Goal: Subscribe to service/newsletter

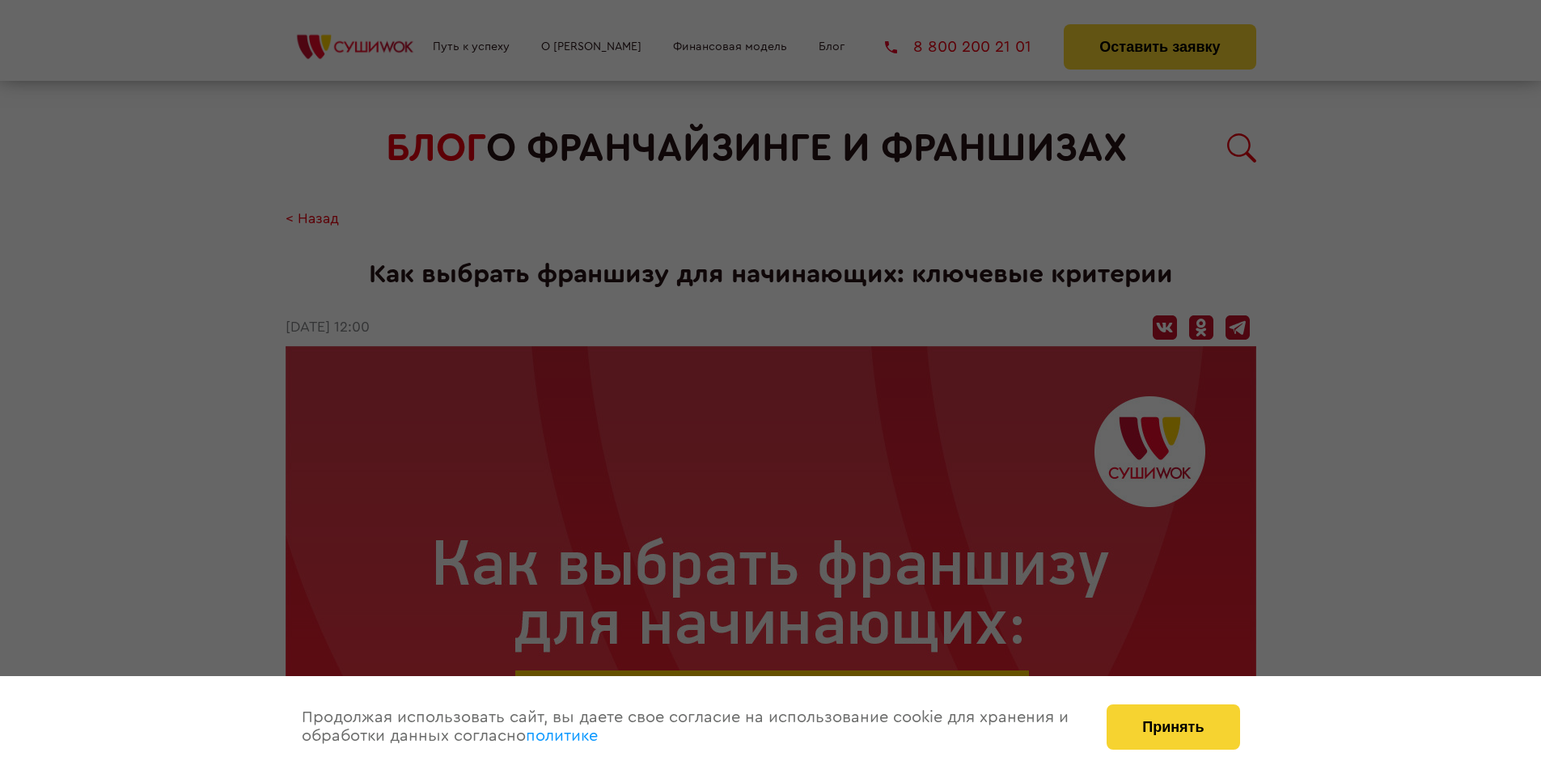
scroll to position [2966, 0]
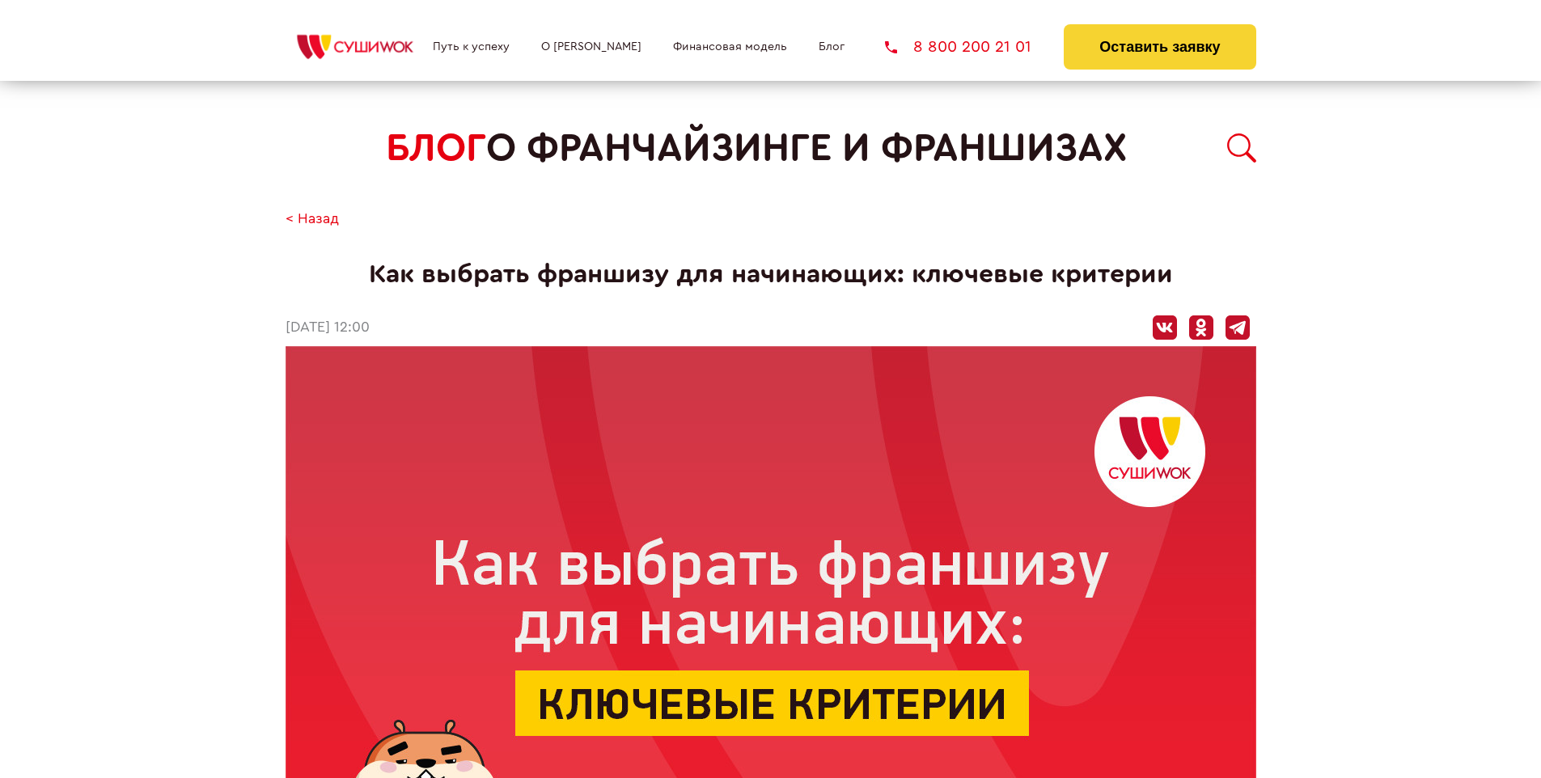
scroll to position [2625, 0]
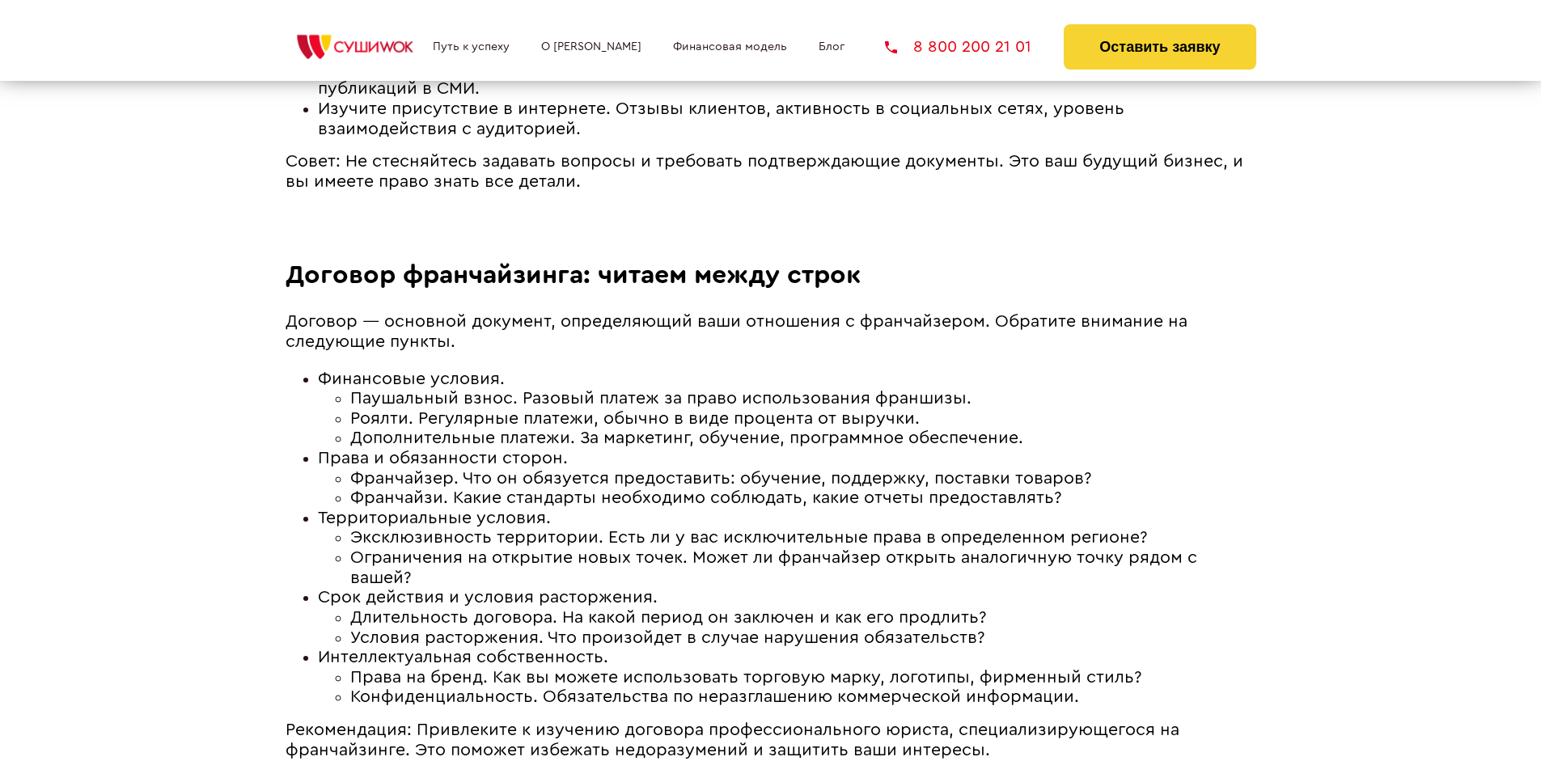
click at [786, 370] on li "Финансовые условия. Паушальный взнос. Разовый платеж за право использования фра…" at bounding box center [787, 409] width 939 height 79
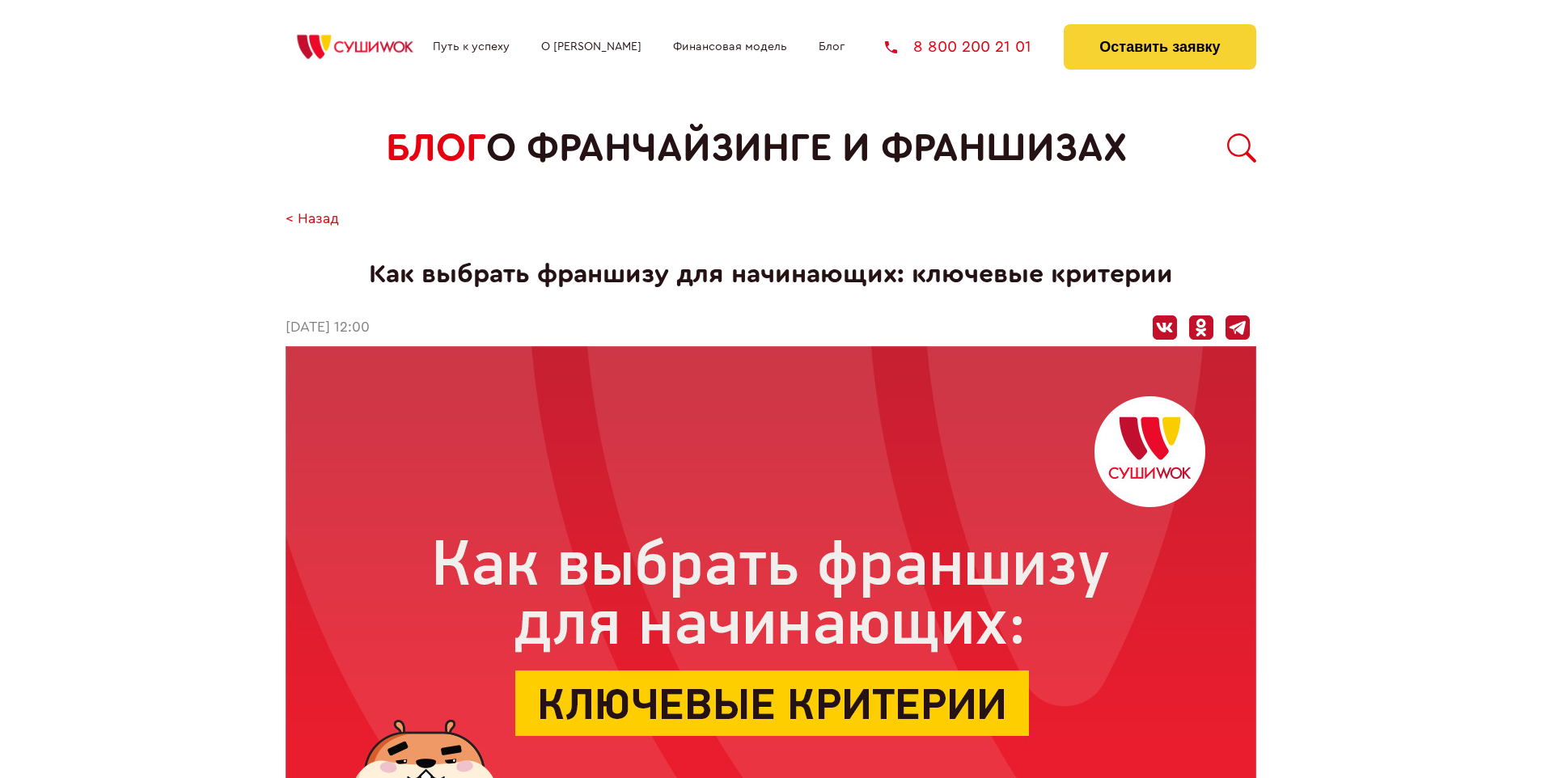
scroll to position [2966, 0]
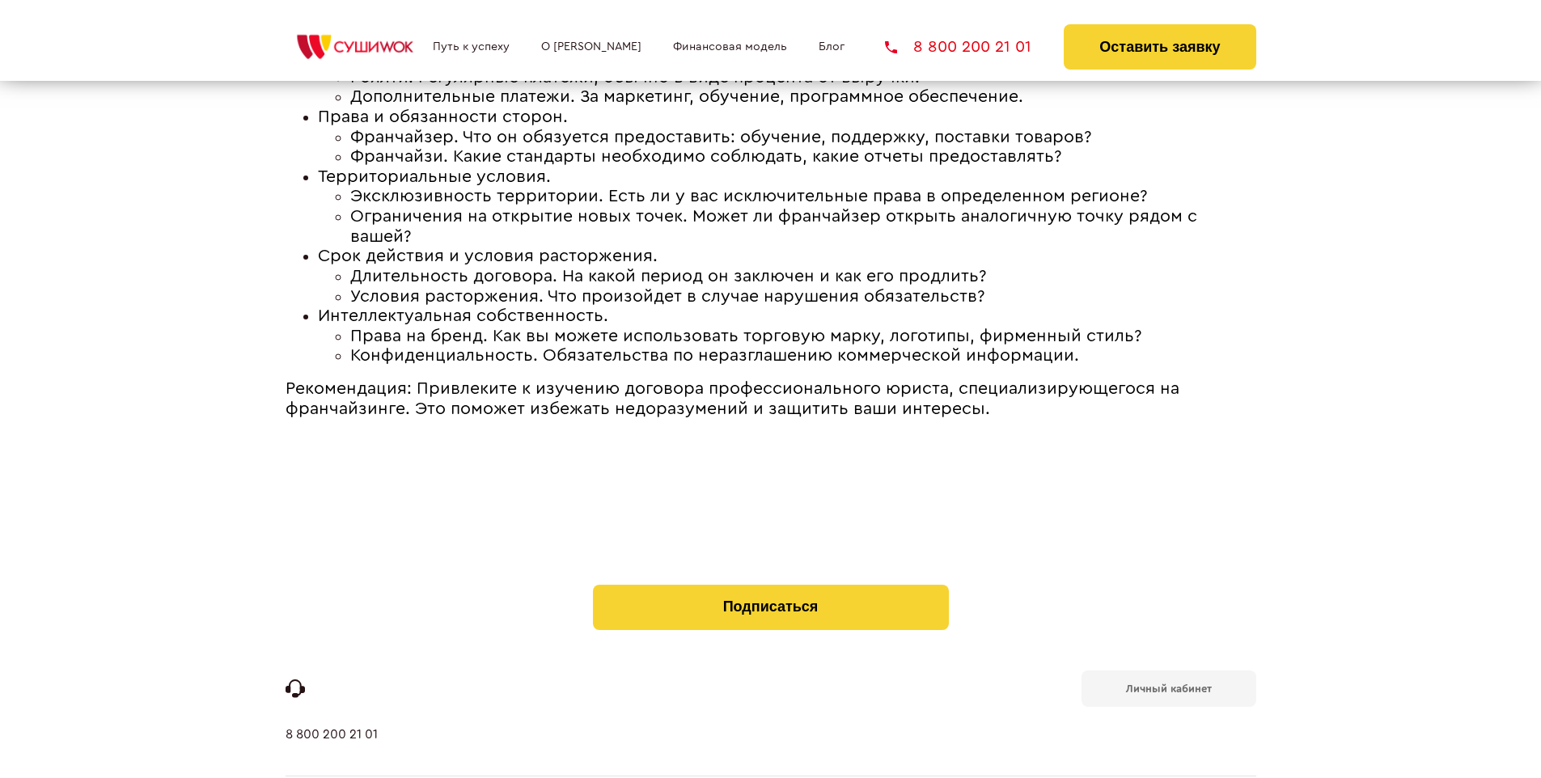
click at [1168, 684] on b "Личный кабинет" at bounding box center [1169, 689] width 86 height 11
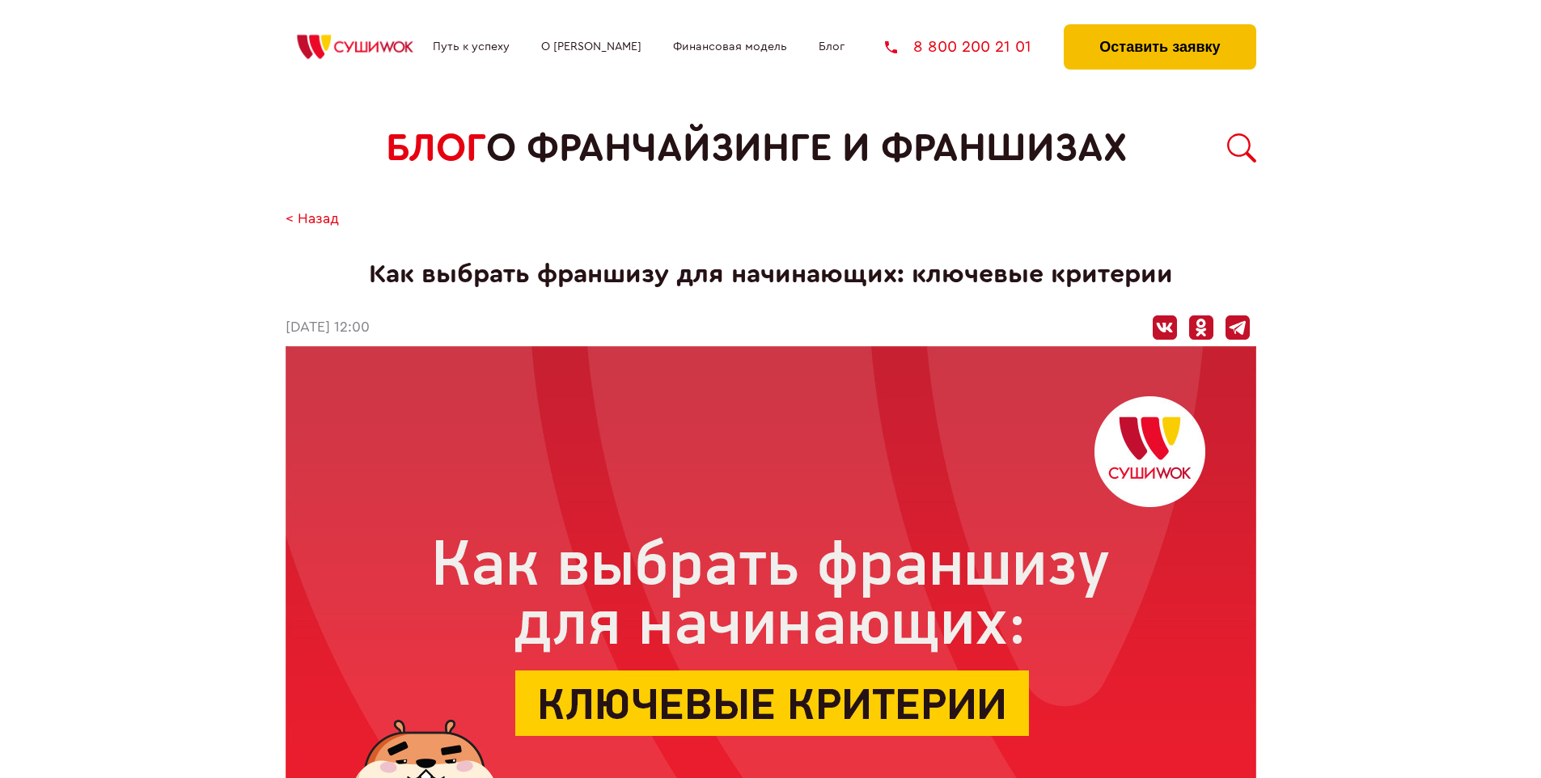
click at [1159, 28] on button "Оставить заявку" at bounding box center [1160, 46] width 192 height 45
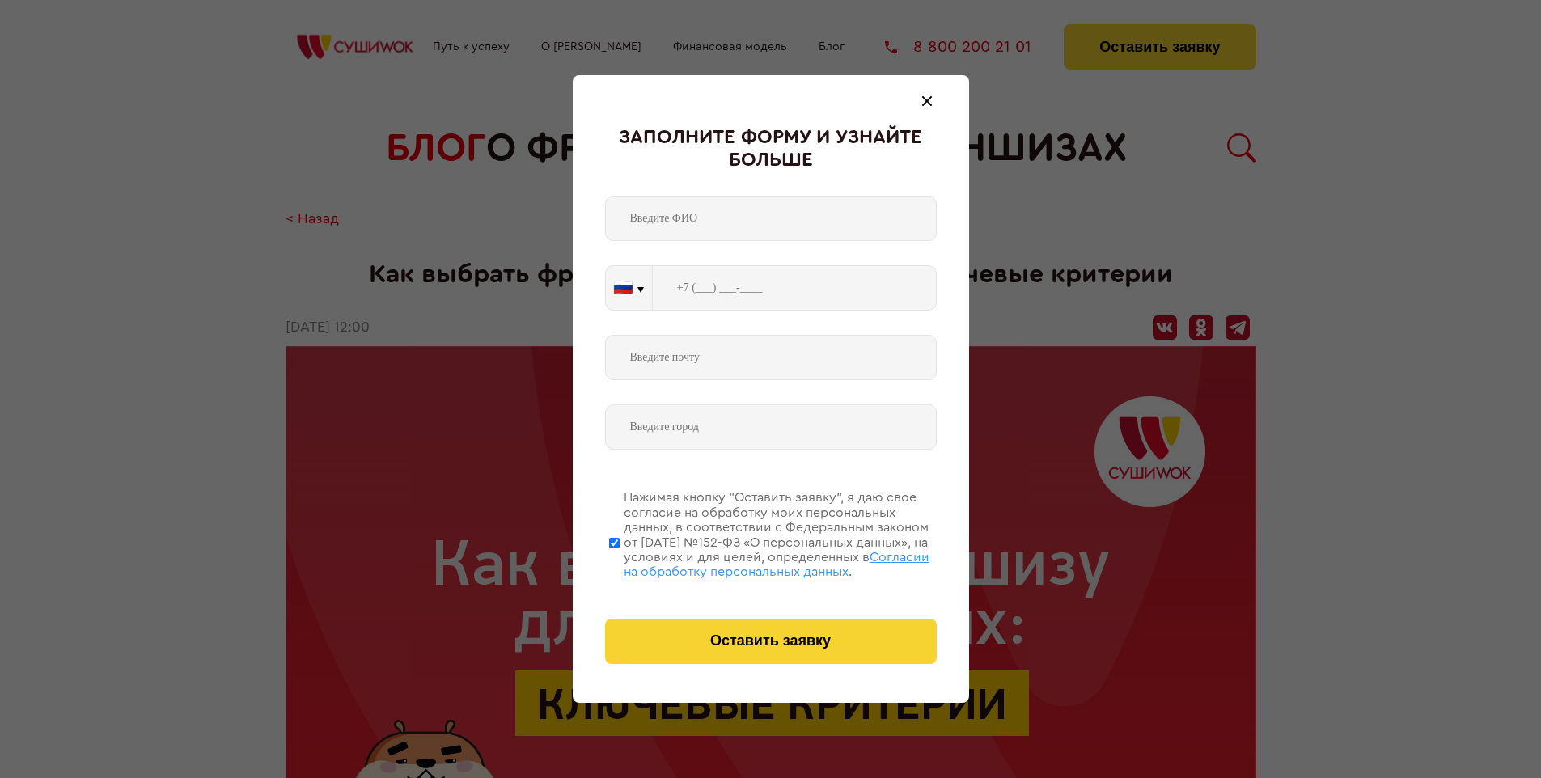
click at [750, 562] on span "Согласии на обработку персональных данных" at bounding box center [777, 565] width 306 height 28
click at [620, 562] on input "Нажимая кнопку “Оставить заявку”, я даю свое согласие на обработку моих персона…" at bounding box center [614, 542] width 11 height 129
checkbox input "false"
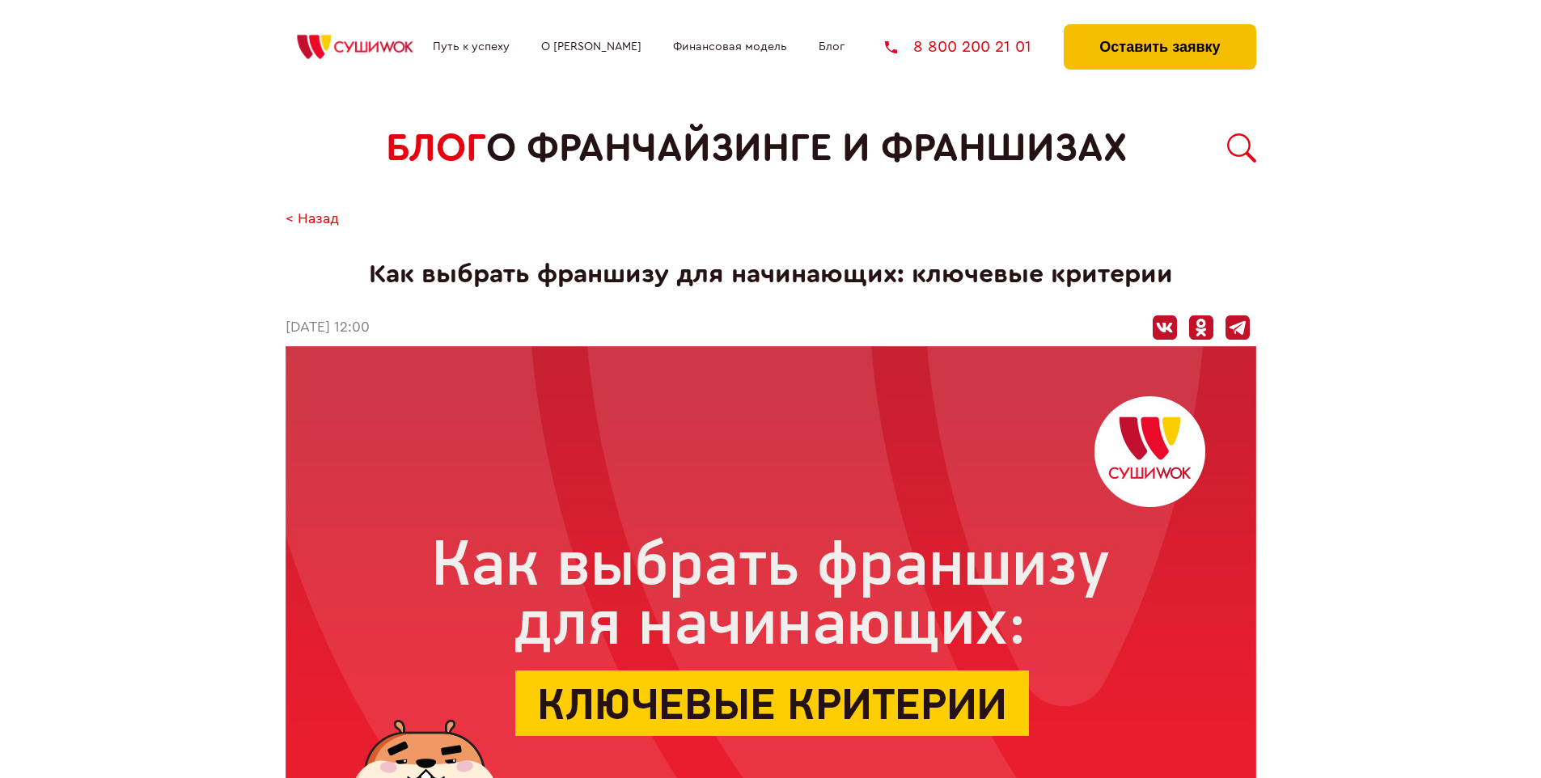
click at [1159, 28] on button "Оставить заявку" at bounding box center [1160, 46] width 192 height 45
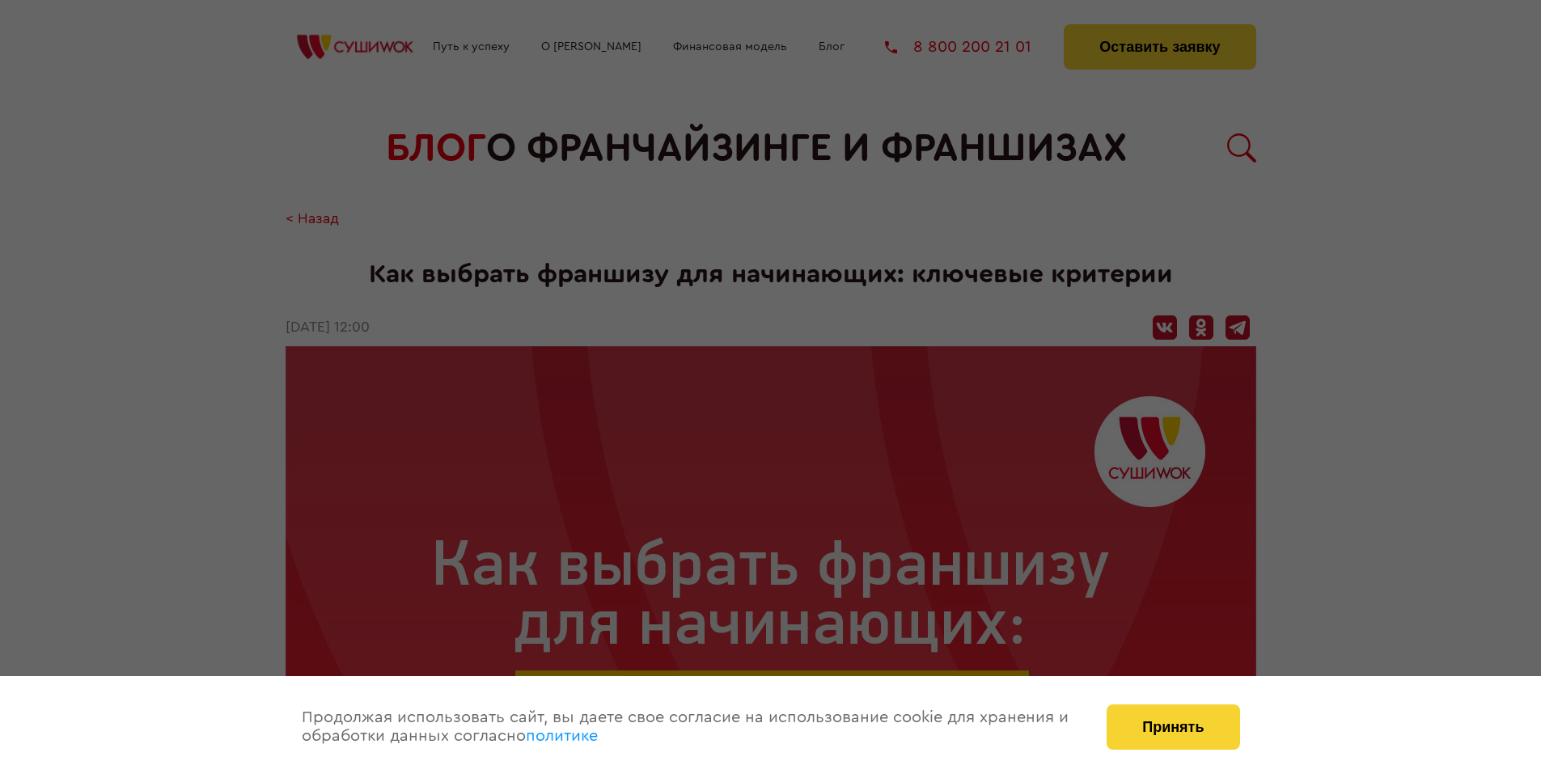
scroll to position [2966, 0]
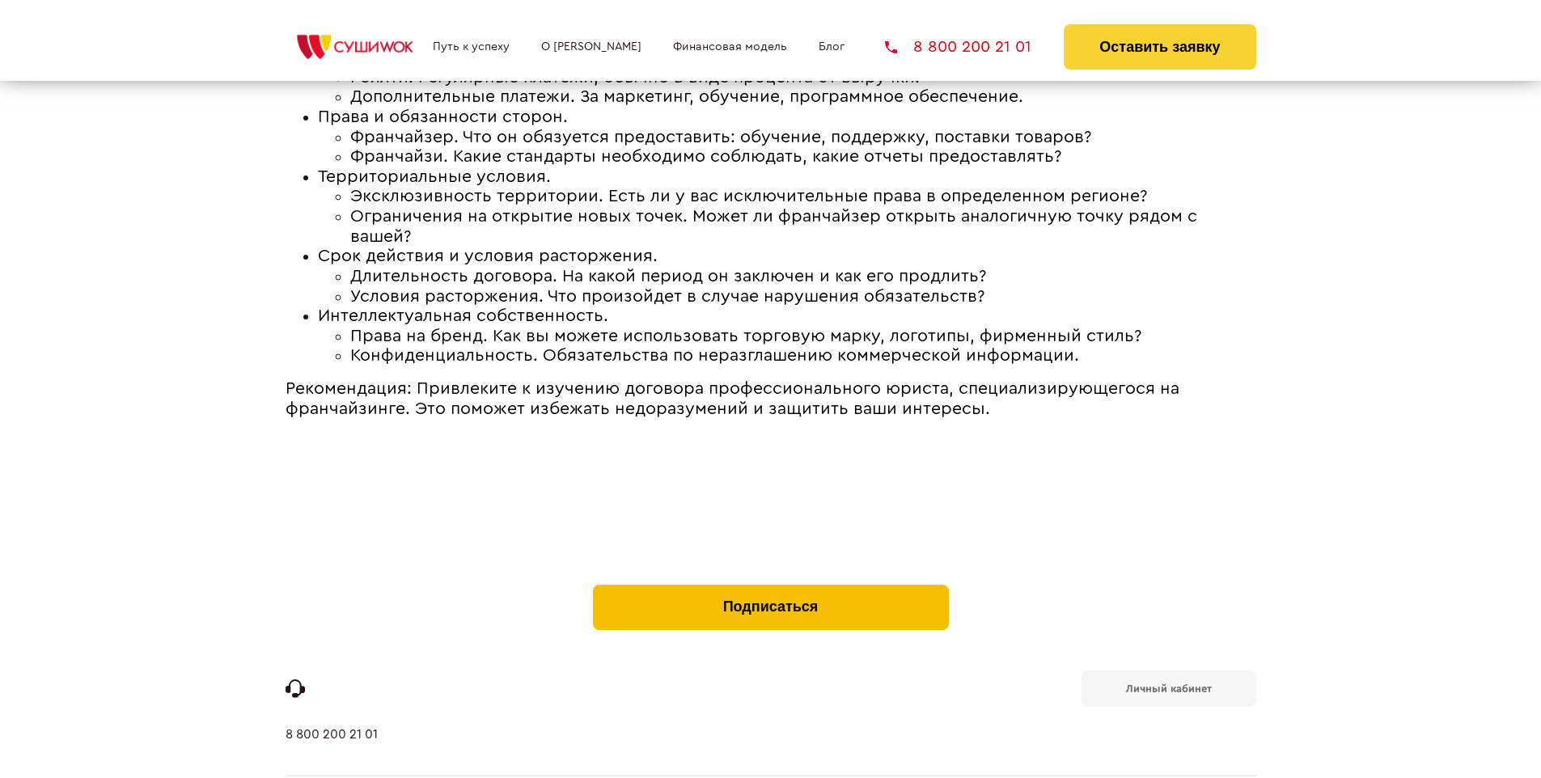
click at [770, 585] on button "Подписаться" at bounding box center [771, 607] width 356 height 45
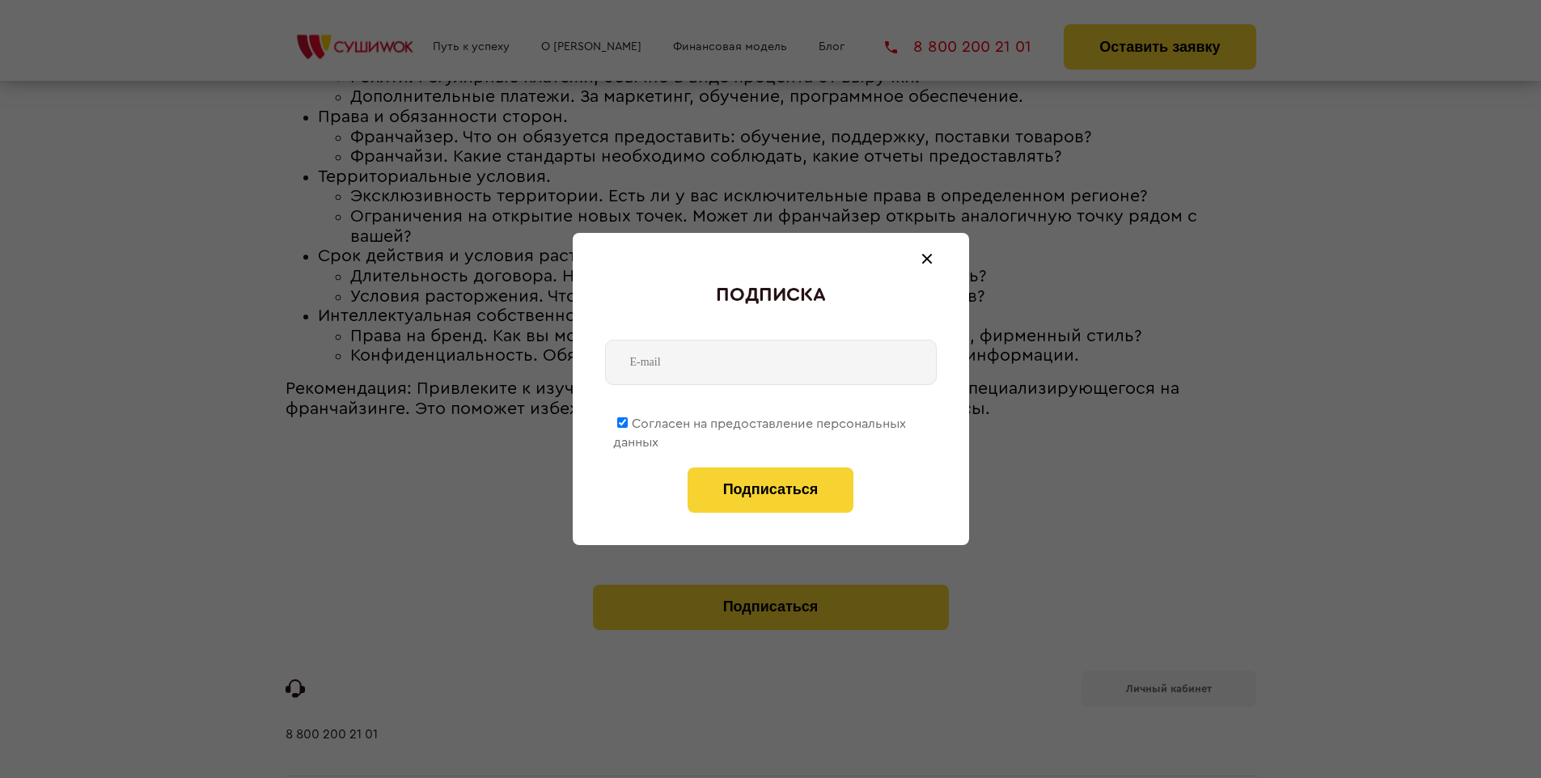
click at [761, 421] on span "Согласен на предоставление персональных данных" at bounding box center [759, 434] width 293 height 32
click at [628, 421] on input "Согласен на предоставление персональных данных" at bounding box center [622, 423] width 11 height 11
checkbox input "false"
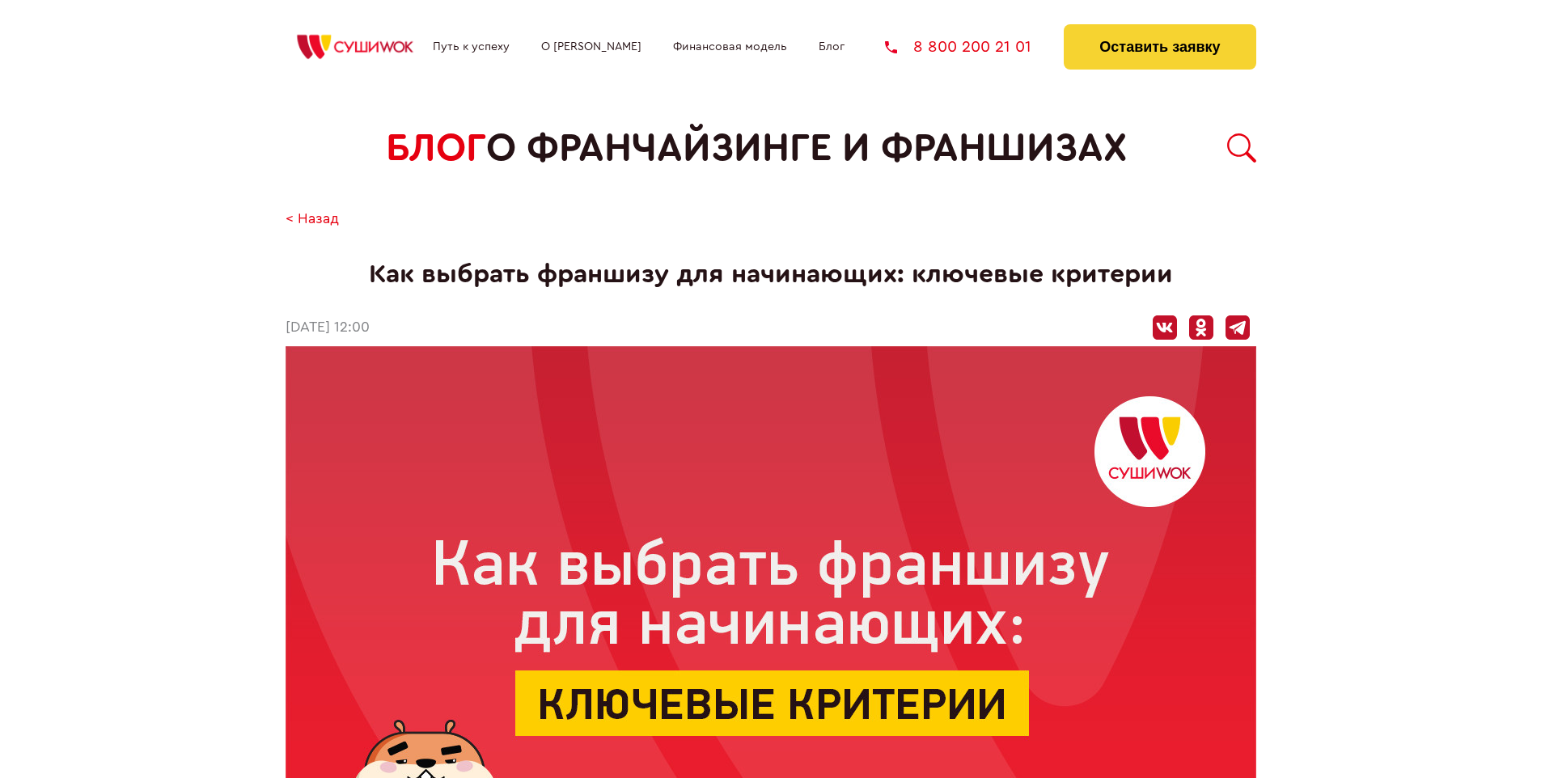
scroll to position [2966, 0]
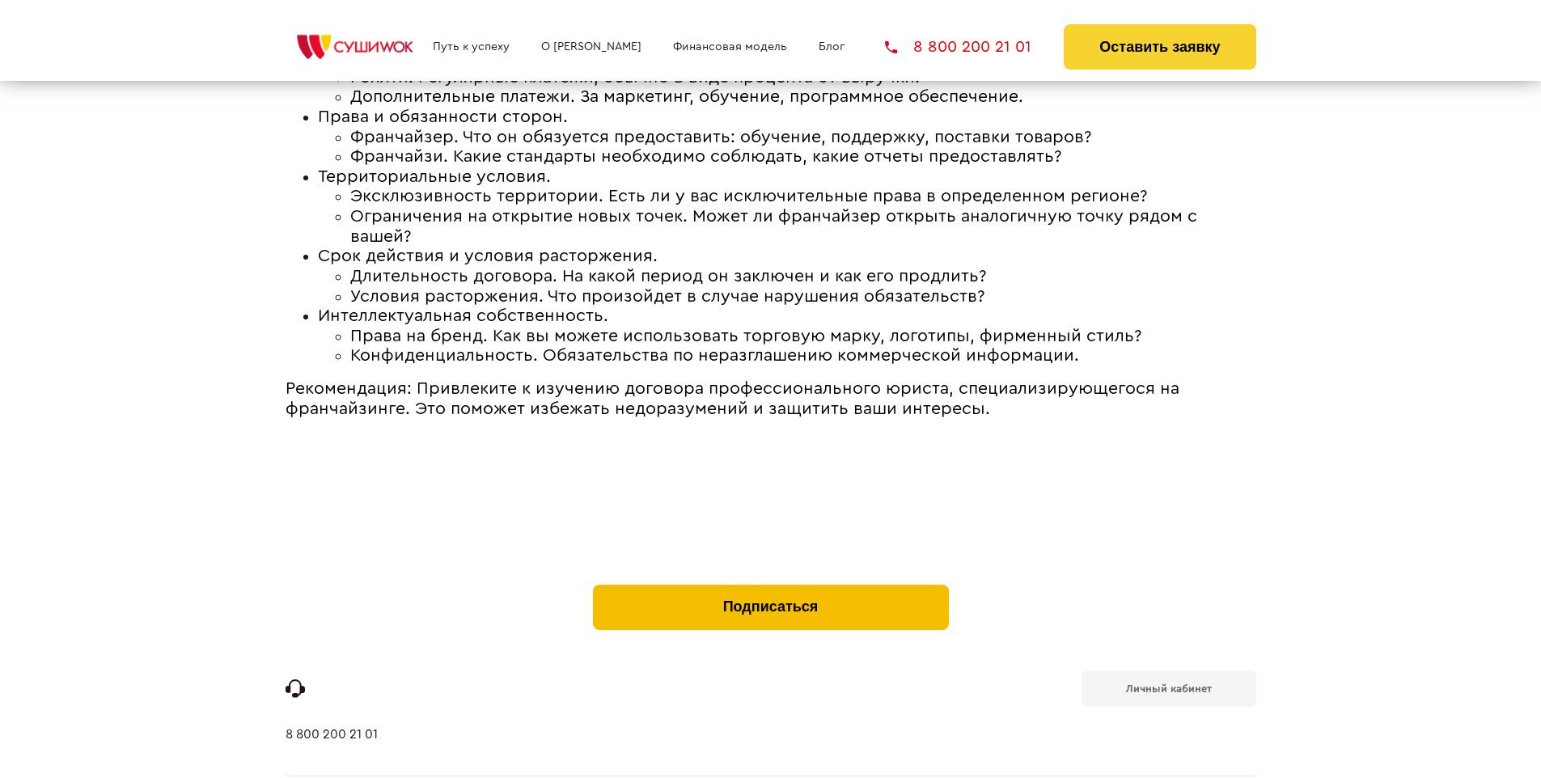
click at [770, 585] on button "Подписаться" at bounding box center [771, 607] width 356 height 45
